Goal: Transaction & Acquisition: Purchase product/service

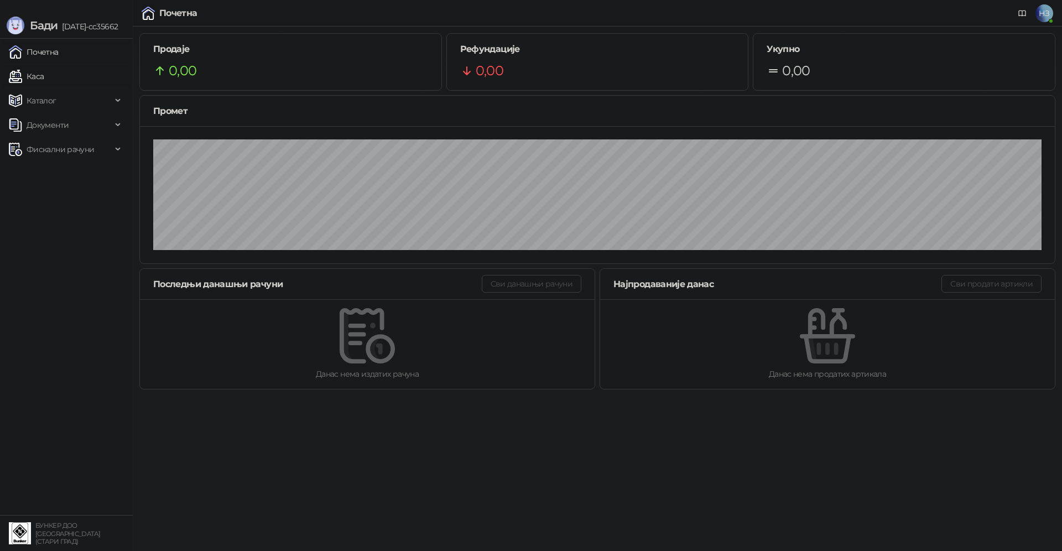
click at [44, 74] on link "Каса" at bounding box center [26, 76] width 35 height 22
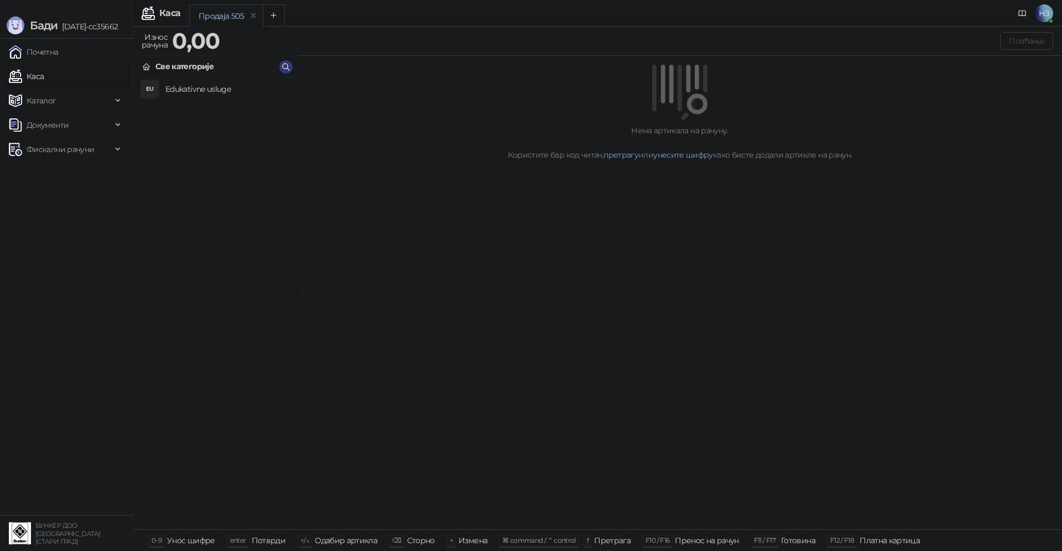
click at [225, 92] on h4 "Edukativne usluge" at bounding box center [226, 89] width 123 height 18
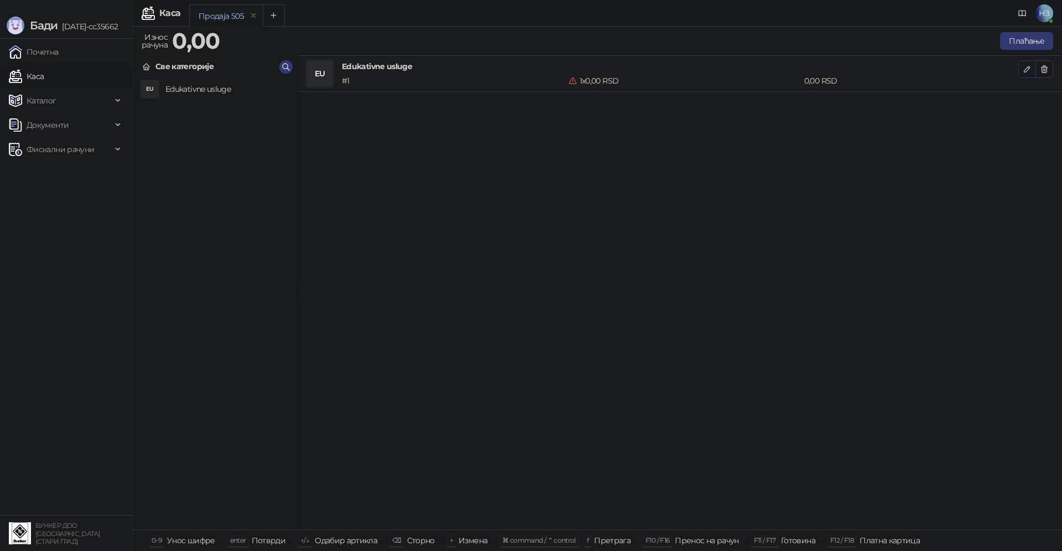
click at [1025, 69] on icon "button" at bounding box center [1027, 69] width 6 height 6
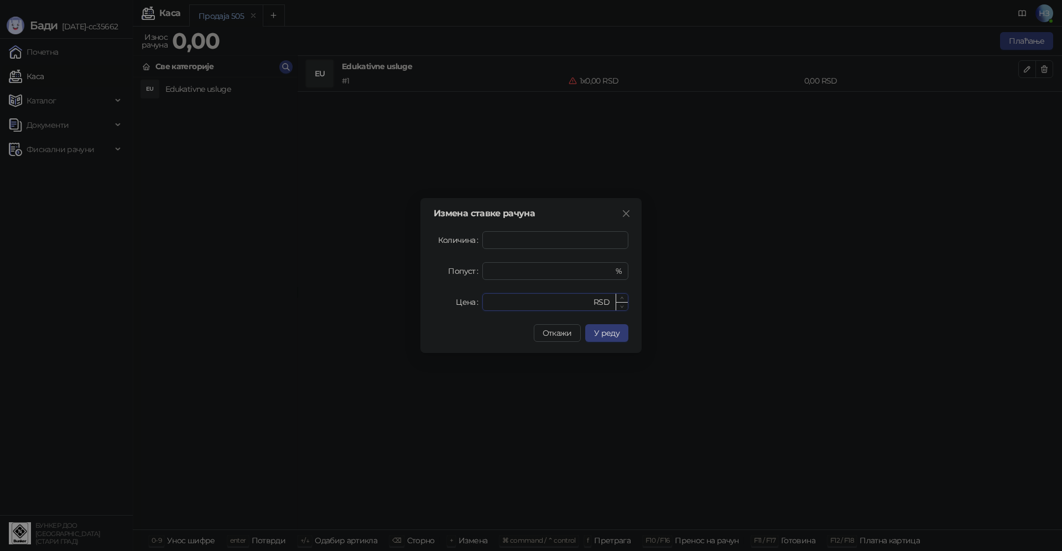
click at [513, 300] on input "*" at bounding box center [540, 302] width 102 height 17
drag, startPoint x: 512, startPoint y: 303, endPoint x: 489, endPoint y: 304, distance: 23.2
click at [489, 304] on input "*" at bounding box center [540, 302] width 102 height 17
type input "****"
click at [615, 335] on span "У реду" at bounding box center [606, 333] width 25 height 10
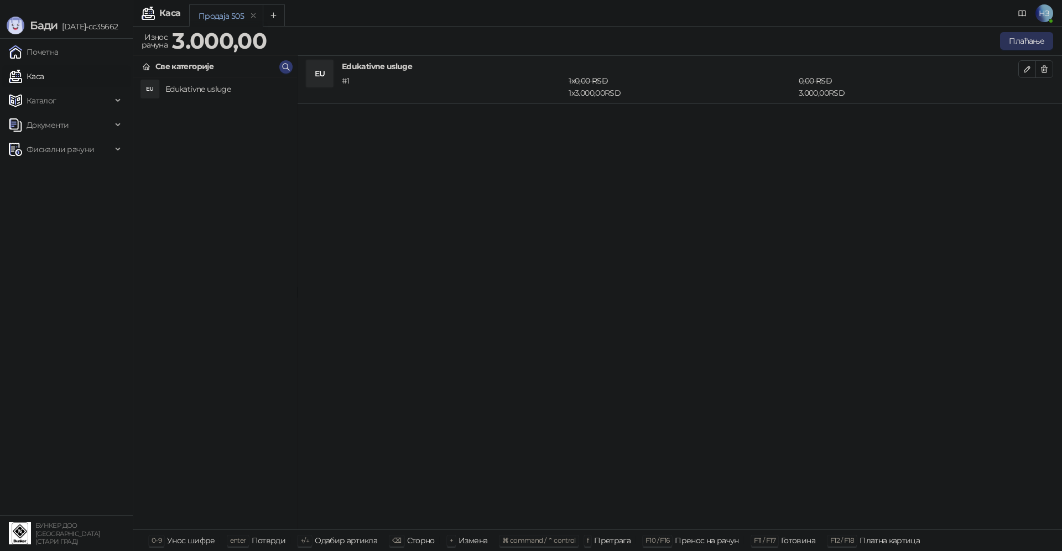
click at [1025, 41] on button "Плаћање" at bounding box center [1026, 41] width 53 height 18
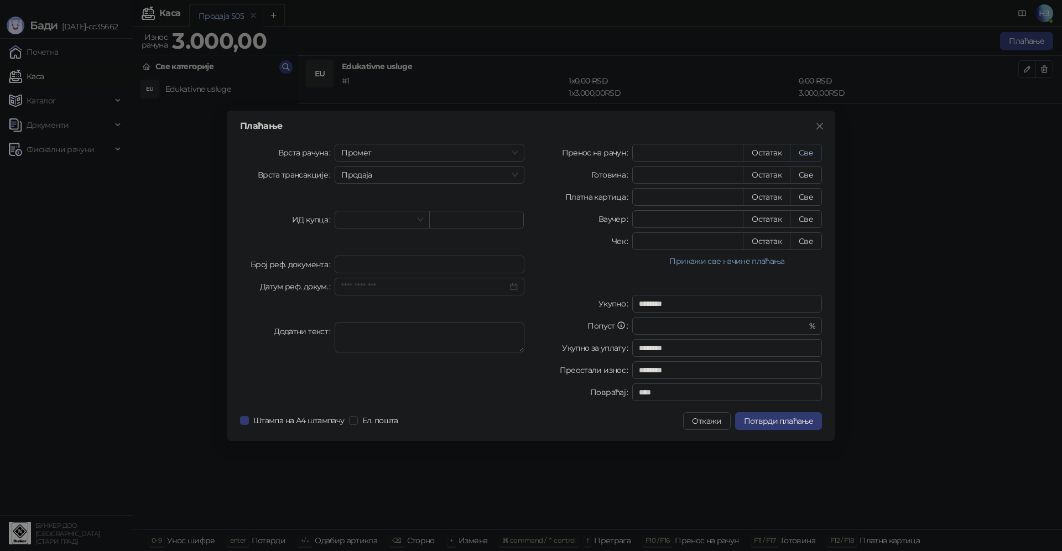
click at [814, 152] on button "Све" at bounding box center [806, 153] width 32 height 18
type input "****"
click at [777, 416] on span "Потврди плаћање" at bounding box center [778, 421] width 69 height 10
